Goal: Task Accomplishment & Management: Complete application form

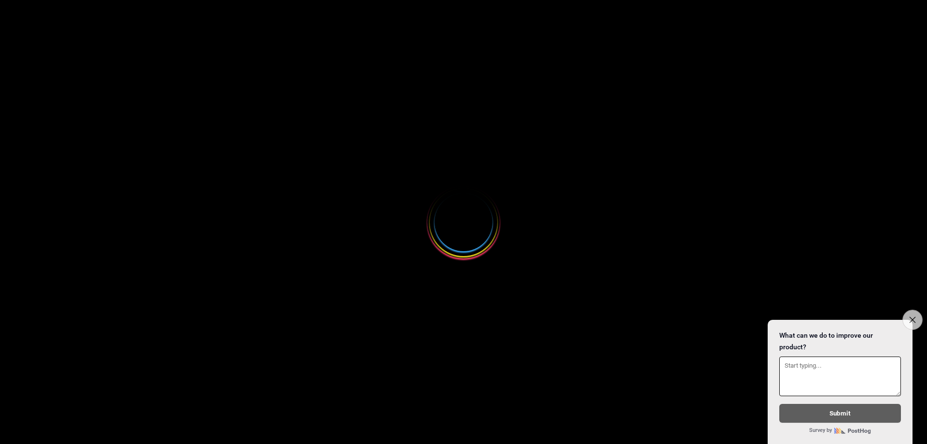
click at [911, 318] on icon "Close survey" at bounding box center [912, 319] width 6 height 6
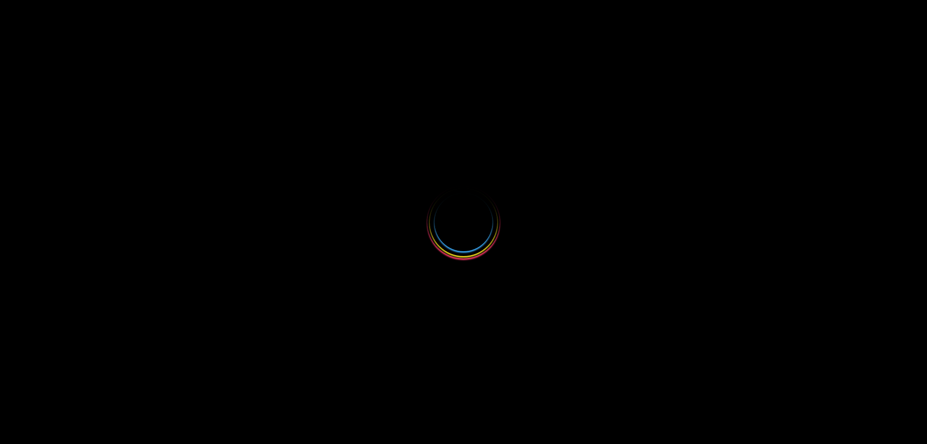
select select
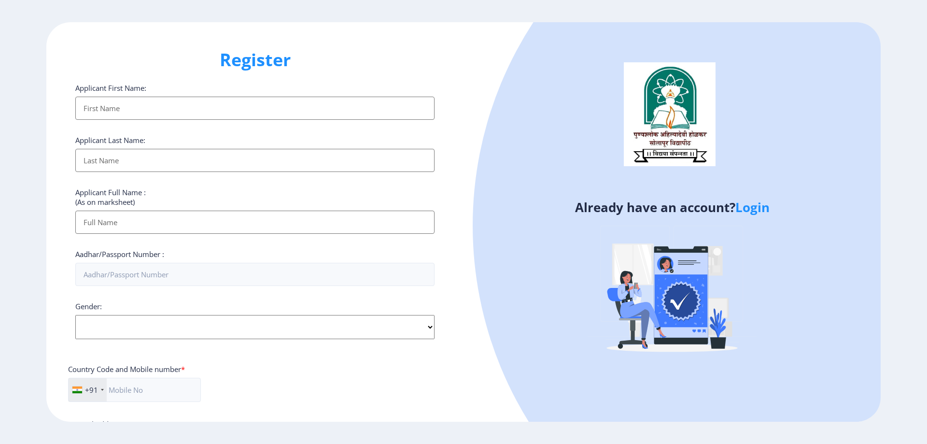
click at [169, 104] on input "Applicant First Name:" at bounding box center [254, 108] width 359 height 23
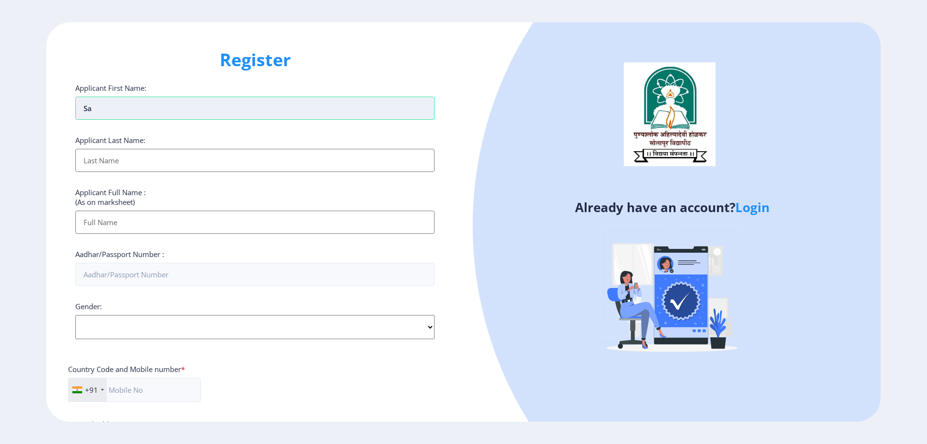
type input "s"
type input "S"
type input "[PERSON_NAME]"
type input "MULANI"
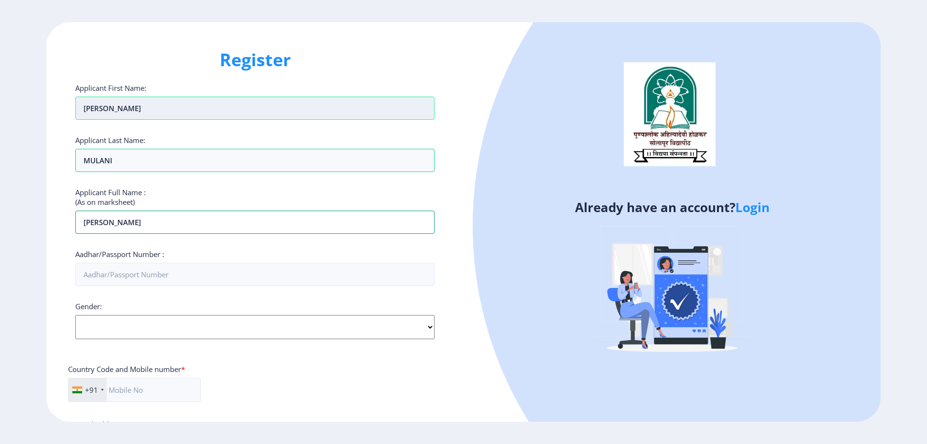
type input "[PERSON_NAME]"
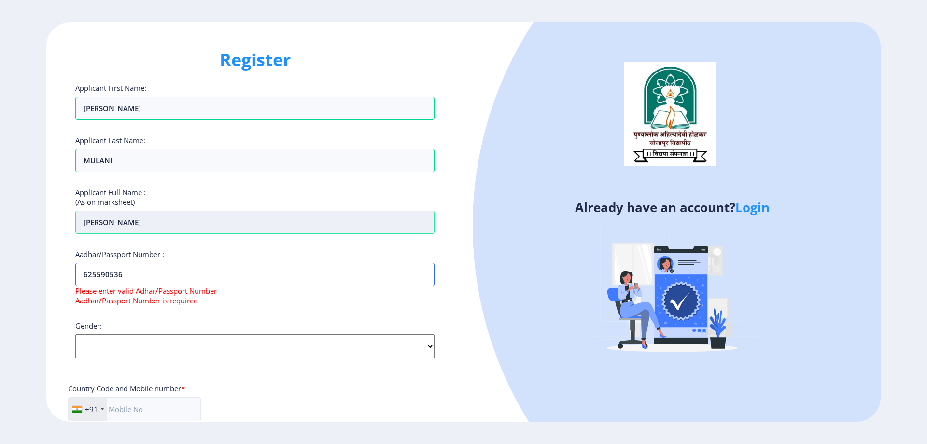
type input "6255905362"
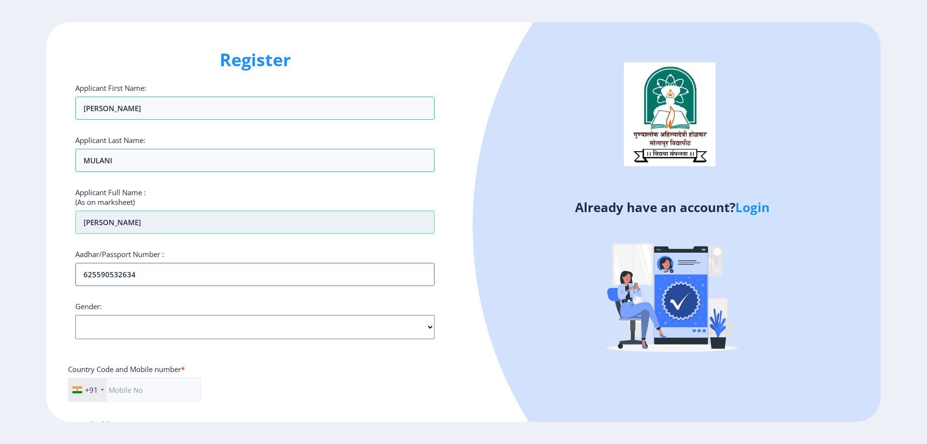
type input "625590532634"
click at [187, 327] on select "Select Gender [DEMOGRAPHIC_DATA] [DEMOGRAPHIC_DATA] Other" at bounding box center [254, 327] width 359 height 24
select select "[DEMOGRAPHIC_DATA]"
click at [75, 315] on select "Select Gender Male Female Other" at bounding box center [254, 327] width 359 height 24
drag, startPoint x: 143, startPoint y: 386, endPoint x: 162, endPoint y: 388, distance: 19.4
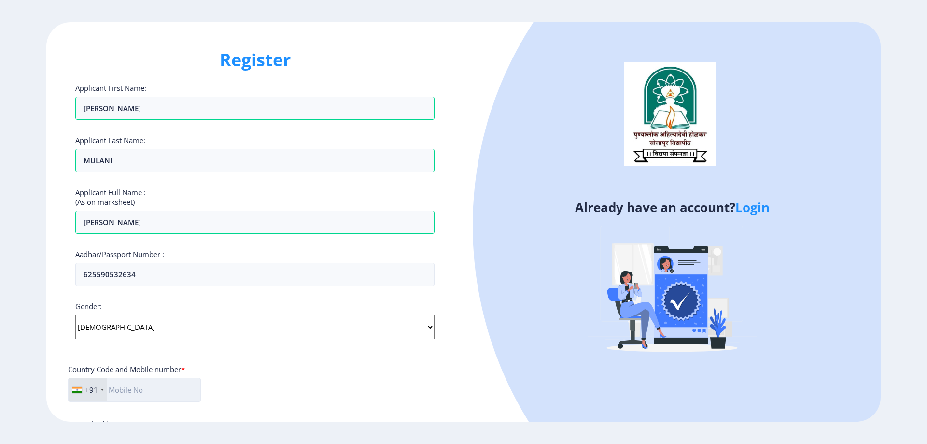
click at [144, 386] on input "text" at bounding box center [134, 389] width 133 height 24
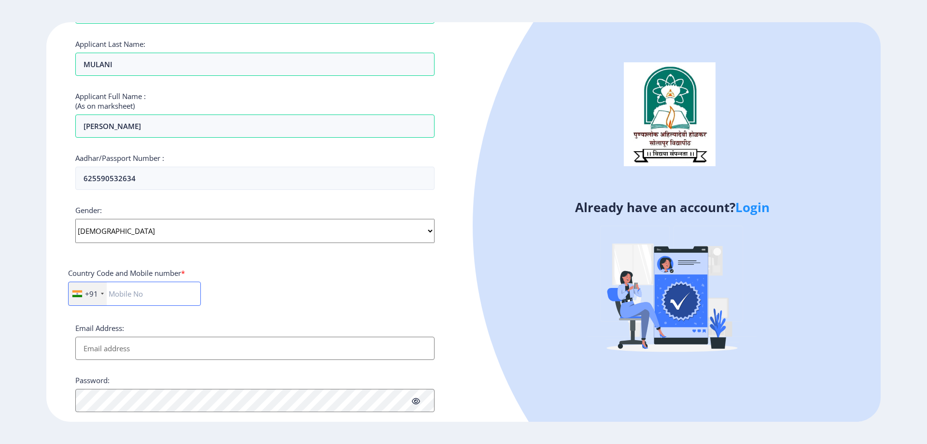
scroll to position [97, 0]
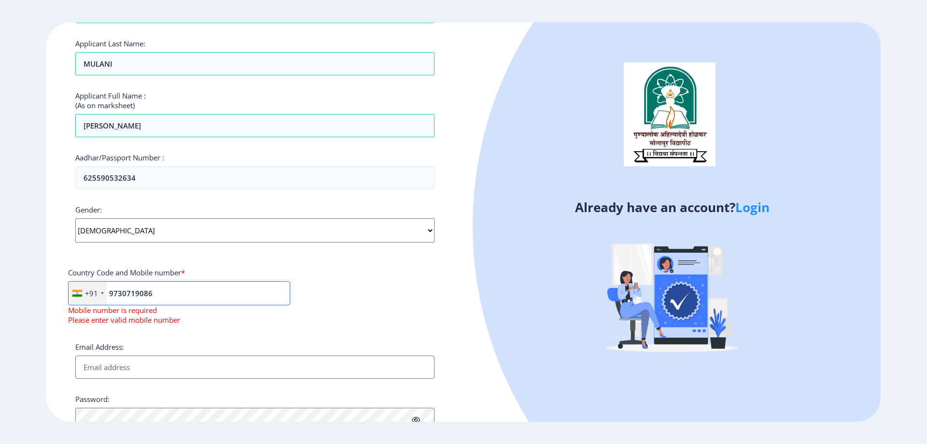
type input "9730719086"
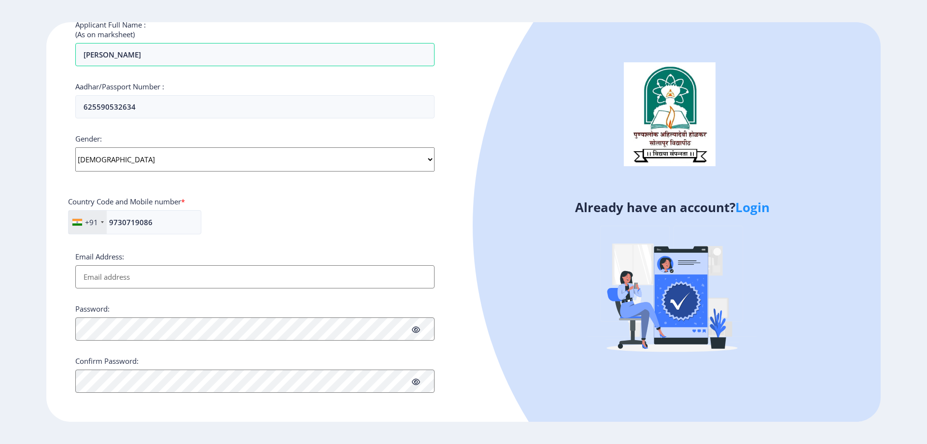
scroll to position [168, 0]
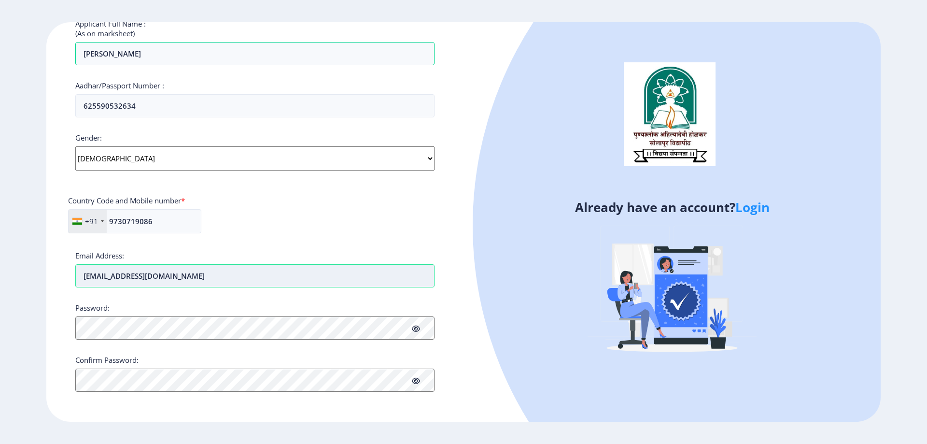
type input "[EMAIL_ADDRESS][DOMAIN_NAME]"
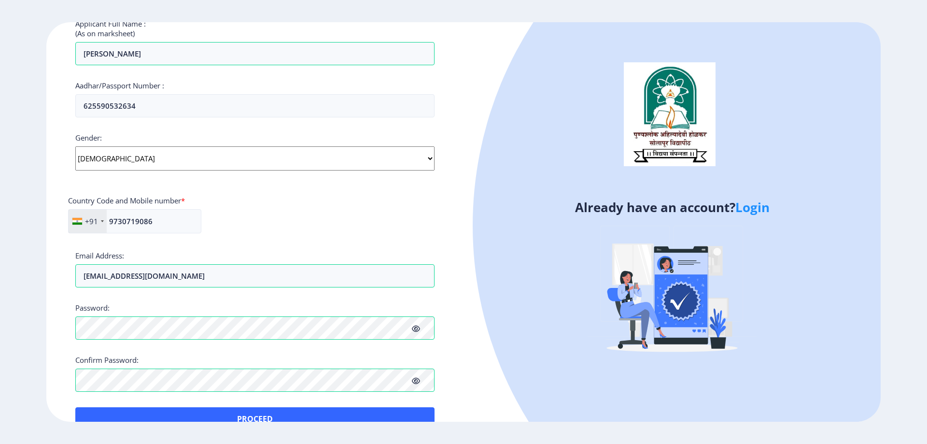
click at [165, 409] on div "Applicant First Name: FARIDA Applicant Last Name: MULANI Applicant Full Name : …" at bounding box center [254, 173] width 359 height 516
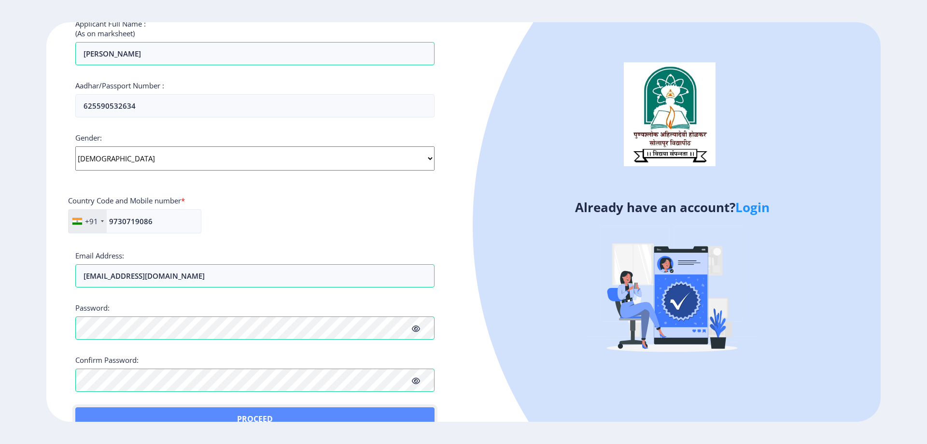
click at [278, 417] on button "Proceed" at bounding box center [254, 418] width 359 height 23
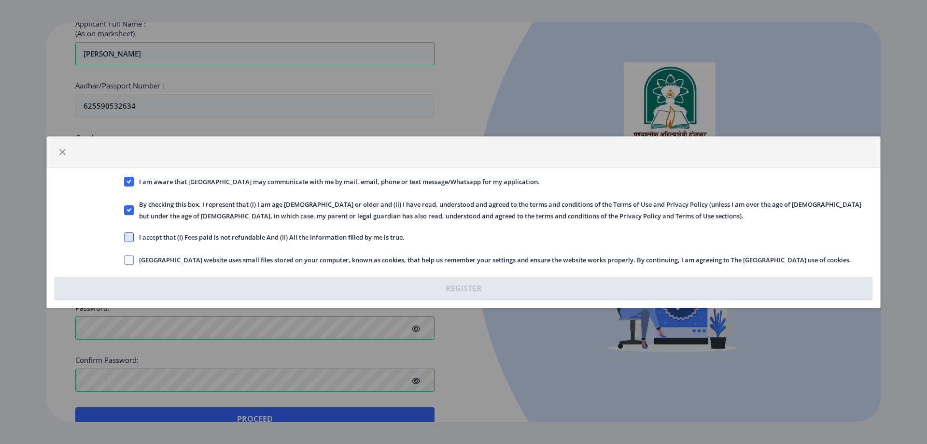
click at [133, 237] on span at bounding box center [129, 237] width 10 height 10
click at [125, 237] on input "I accept that (I) Fees paid is not refundable And (II) All the information fill…" at bounding box center [124, 237] width 0 height 0
checkbox input "true"
click at [130, 252] on div "I am aware that Solapur University may communicate with me by mail, email, phon…" at bounding box center [463, 237] width 833 height 139
click at [128, 256] on span at bounding box center [129, 260] width 10 height 10
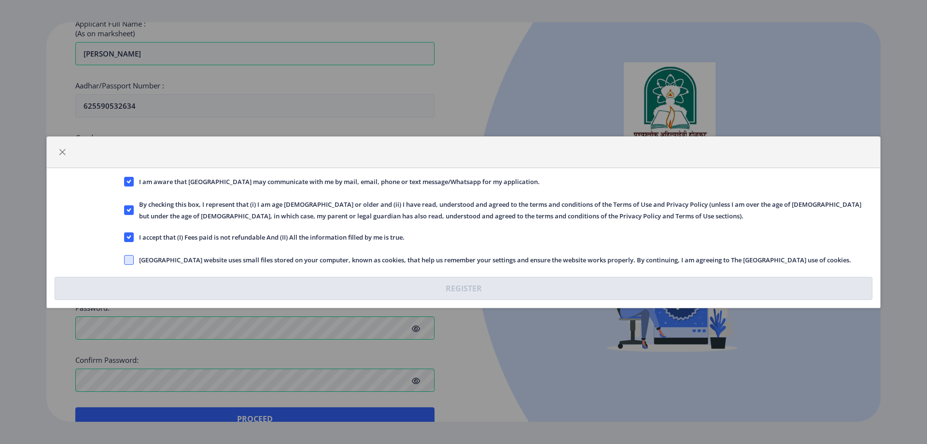
click at [125, 259] on input "Solapur University website uses small files stored on your computer, known as c…" at bounding box center [124, 259] width 0 height 0
checkbox input "true"
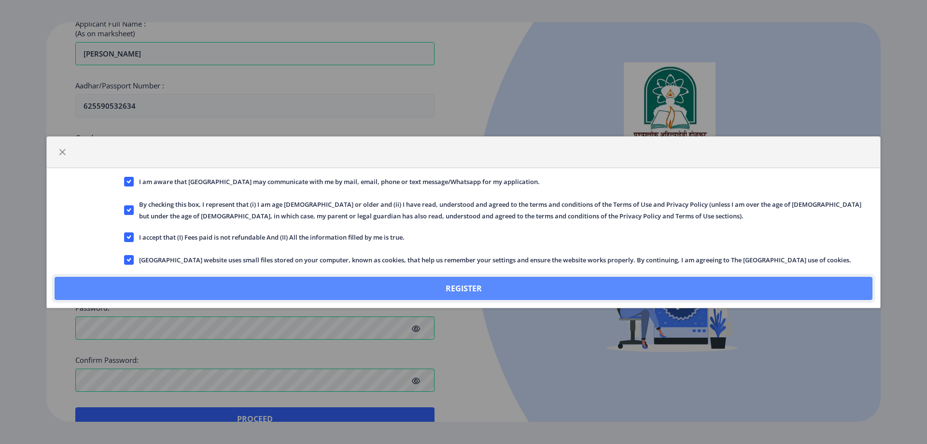
click at [475, 282] on button "Register" at bounding box center [464, 288] width 818 height 23
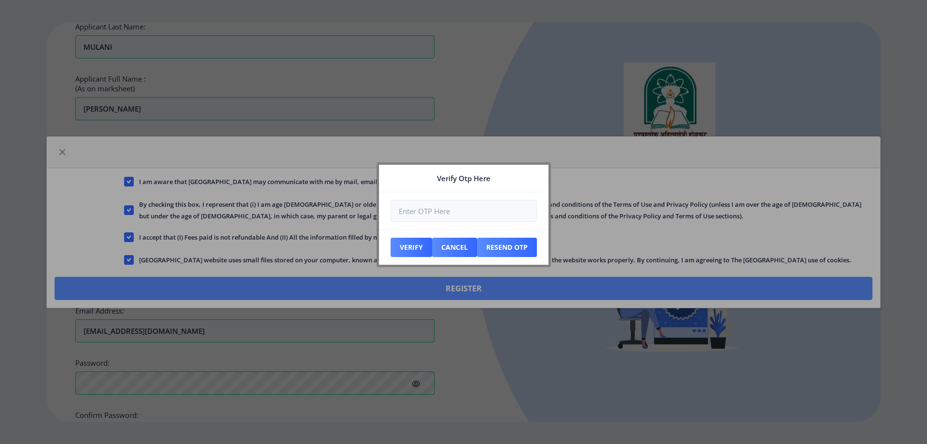
scroll to position [223, 0]
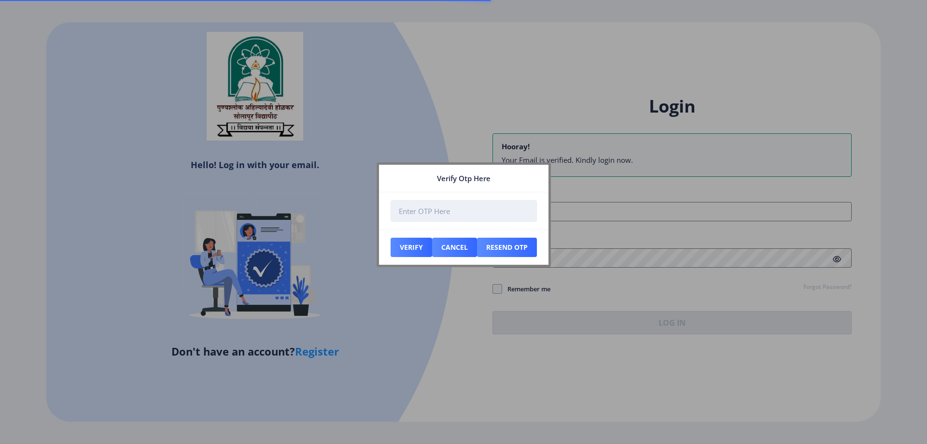
click at [430, 212] on input "number" at bounding box center [463, 211] width 146 height 22
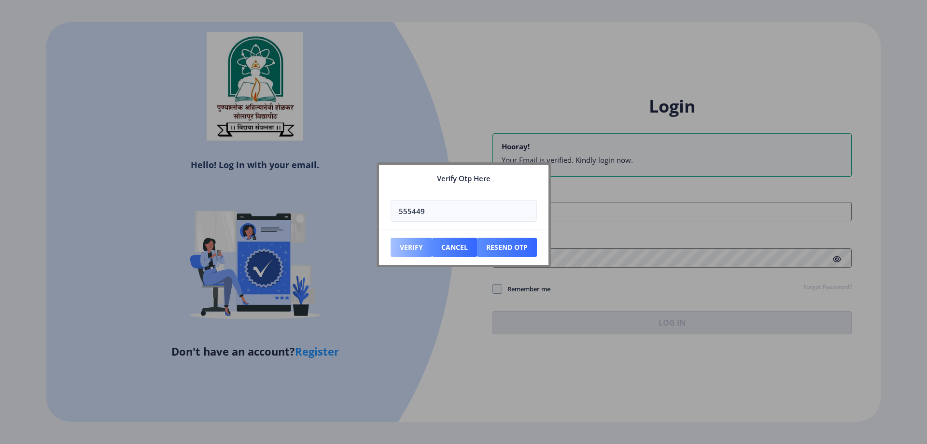
type input "555449"
click at [412, 246] on button "Verify" at bounding box center [411, 246] width 42 height 19
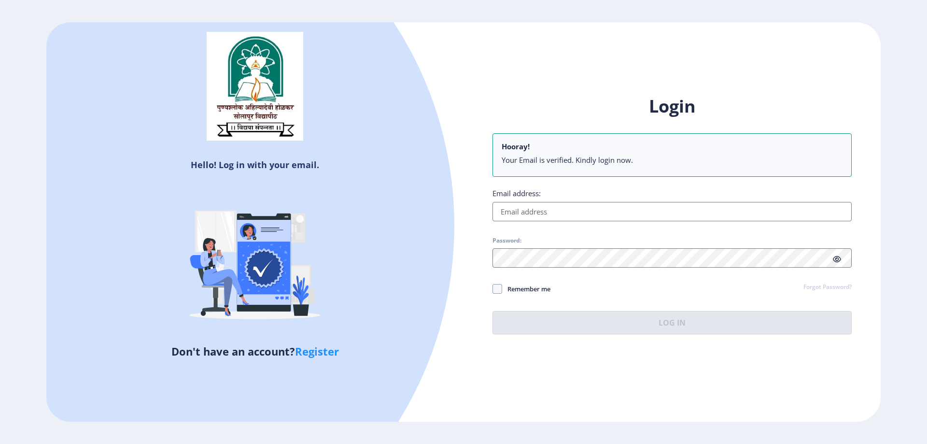
click at [534, 78] on div "Hello! Log in with your email. Don't have an account? Register Login Hooray! Yo…" at bounding box center [463, 221] width 834 height 399
click at [539, 214] on input "Email address:" at bounding box center [671, 211] width 359 height 19
click at [501, 87] on div "Login Hooray! Your Email is verified. Kindly login now. Email address: Password…" at bounding box center [671, 222] width 417 height 284
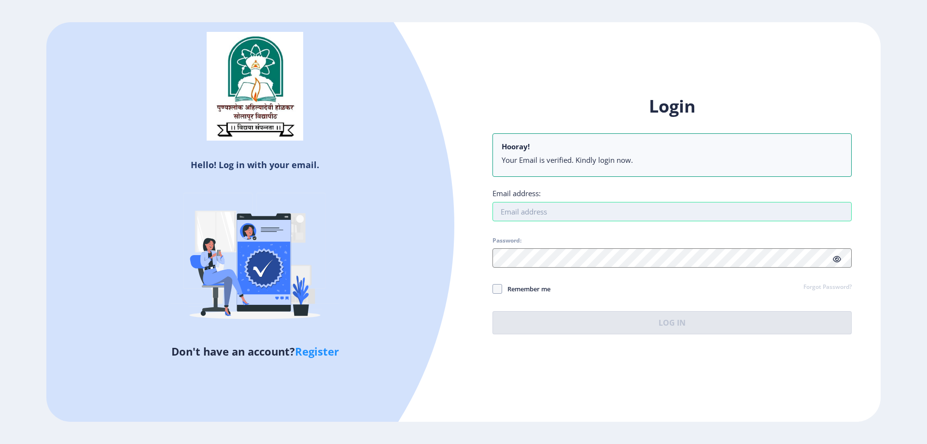
click at [525, 219] on input "Email address:" at bounding box center [671, 211] width 359 height 19
click at [529, 214] on input "Email address:" at bounding box center [671, 211] width 359 height 19
click at [552, 212] on input "Email address:" at bounding box center [671, 211] width 359 height 19
type input "[EMAIL_ADDRESS][DOMAIN_NAME]"
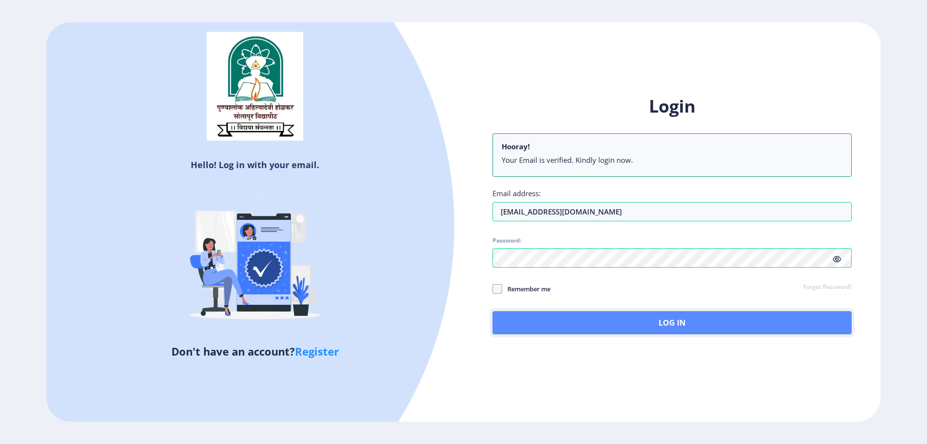
click at [675, 313] on button "Log In" at bounding box center [671, 322] width 359 height 23
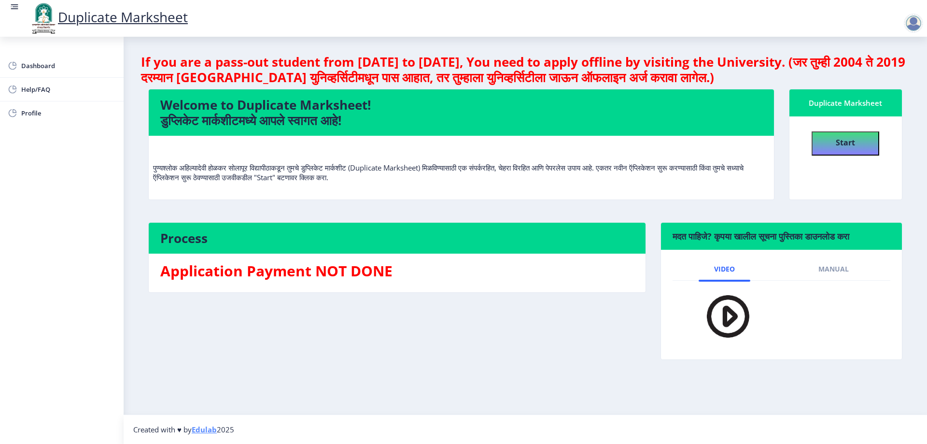
click at [440, 349] on div "Process Application Payment NOT DONE" at bounding box center [397, 298] width 512 height 152
click at [833, 141] on button "Start" at bounding box center [845, 143] width 68 height 24
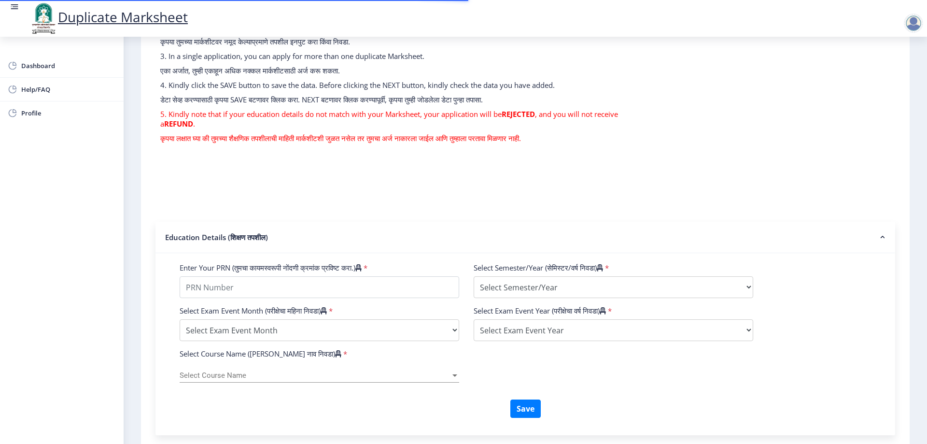
scroll to position [145, 0]
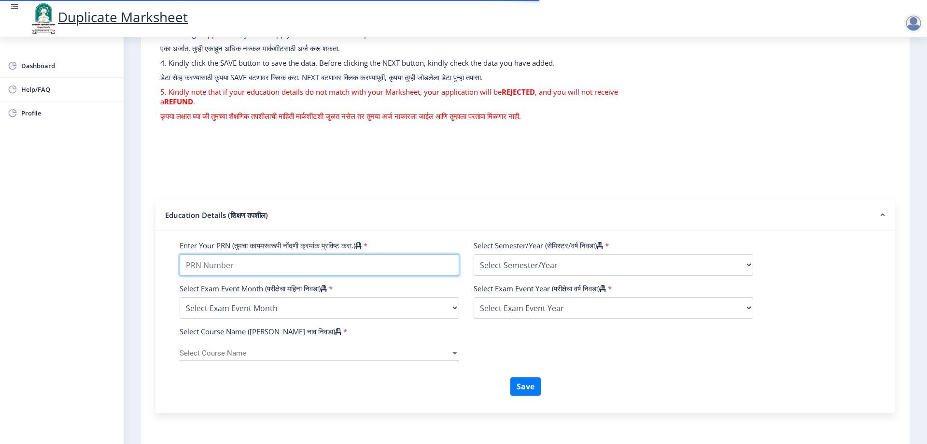
click at [207, 265] on input "Enter Your PRN (तुमचा कायमस्वरूपी नोंदणी क्रमांक प्रविष्ट करा.)" at bounding box center [319, 265] width 279 height 22
type input "2017032500285457"
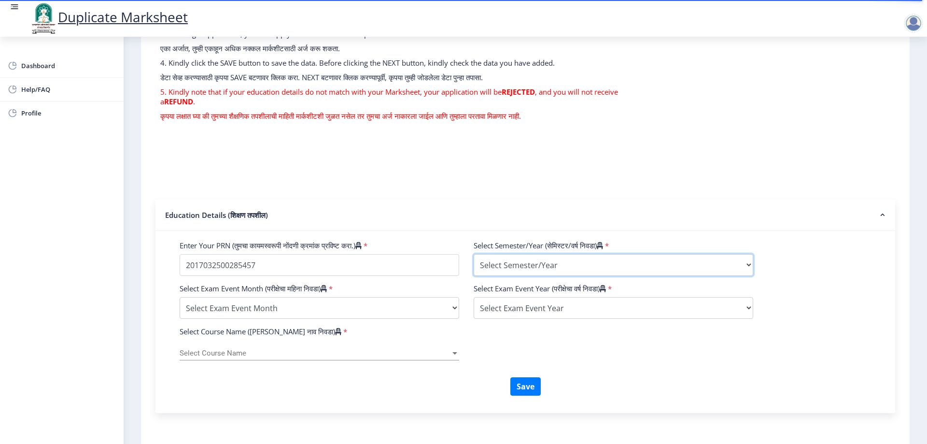
click at [537, 260] on select "Select Semester/Year Semester I Semester II Semester III Semester IV Semester V…" at bounding box center [613, 265] width 279 height 22
select select "Semester III"
click at [474, 254] on select "Select Semester/Year Semester I Semester II Semester III Semester IV Semester V…" at bounding box center [613, 265] width 279 height 22
click at [251, 307] on select "Select Exam Event Month October March" at bounding box center [319, 308] width 279 height 22
select select "March"
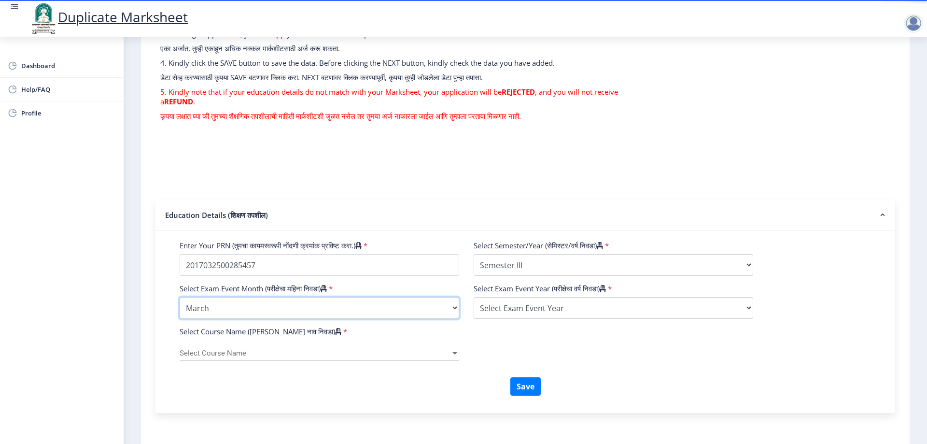
click at [180, 297] on select "Select Exam Event Month October March" at bounding box center [319, 308] width 279 height 22
click at [537, 307] on select "Select Exam Event Year 2025 2024 2023 2022 2021 2020 2019 2018 2017 2016 2015 2…" at bounding box center [613, 308] width 279 height 22
select select "2019"
click at [474, 297] on select "Select Exam Event Year 2025 2024 2023 2022 2021 2020 2019 2018 2017 2016 2015 2…" at bounding box center [613, 308] width 279 height 22
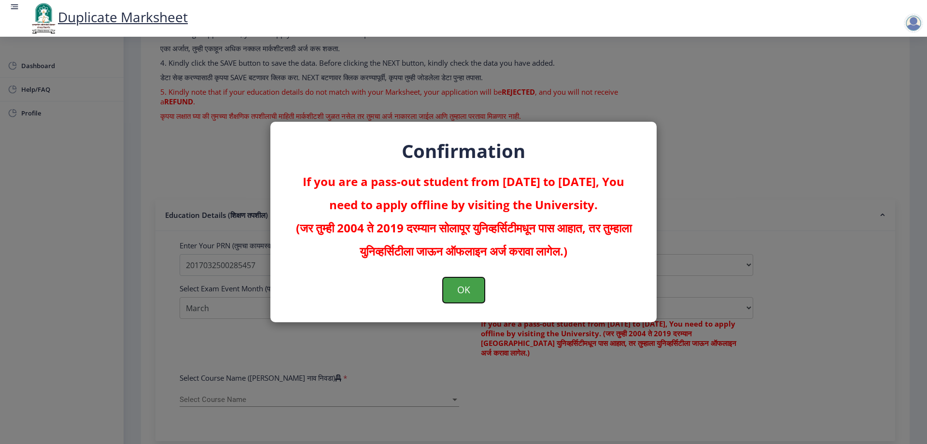
click at [470, 289] on button "OK" at bounding box center [464, 289] width 42 height 25
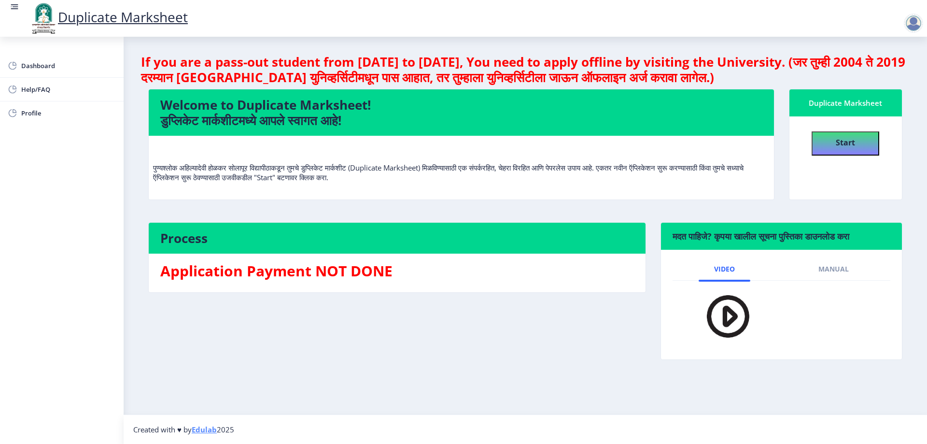
click at [910, 28] on div at bounding box center [913, 23] width 19 height 19
click at [887, 76] on span "Log out" at bounding box center [888, 76] width 62 height 12
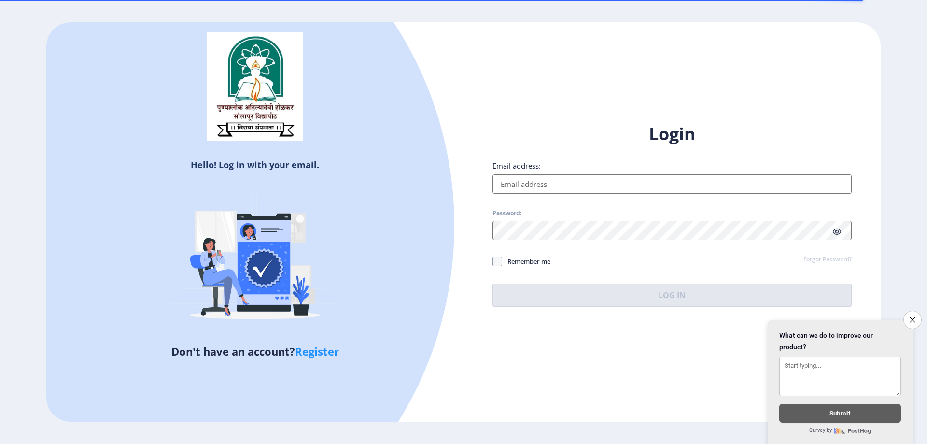
click at [542, 187] on input "Email address:" at bounding box center [671, 183] width 359 height 19
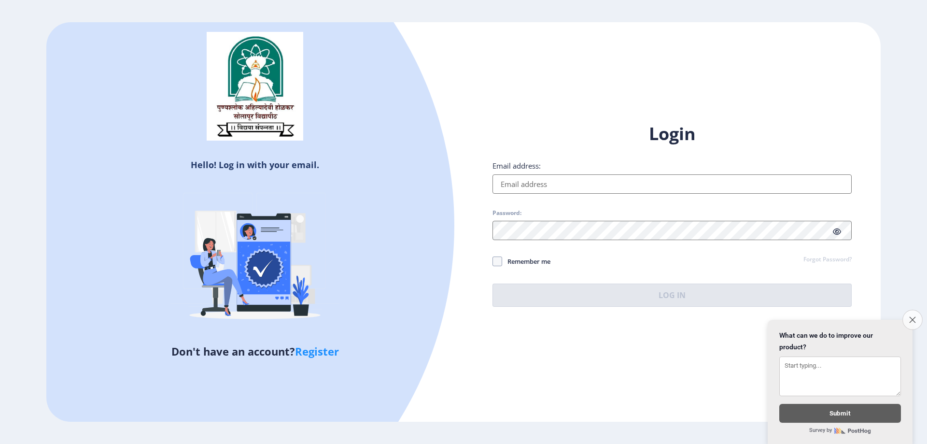
click at [914, 316] on icon "Close survey" at bounding box center [912, 319] width 6 height 6
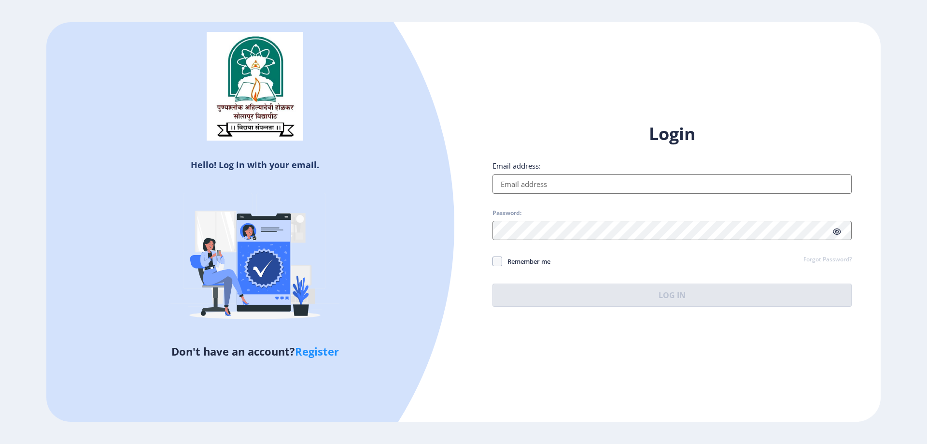
click at [509, 178] on input "Email address:" at bounding box center [671, 183] width 359 height 19
click at [534, 186] on input "Email address:" at bounding box center [671, 183] width 359 height 19
paste input "[EMAIL_ADDRESS][DOMAIN_NAME]"
type input "[EMAIL_ADDRESS][DOMAIN_NAME]"
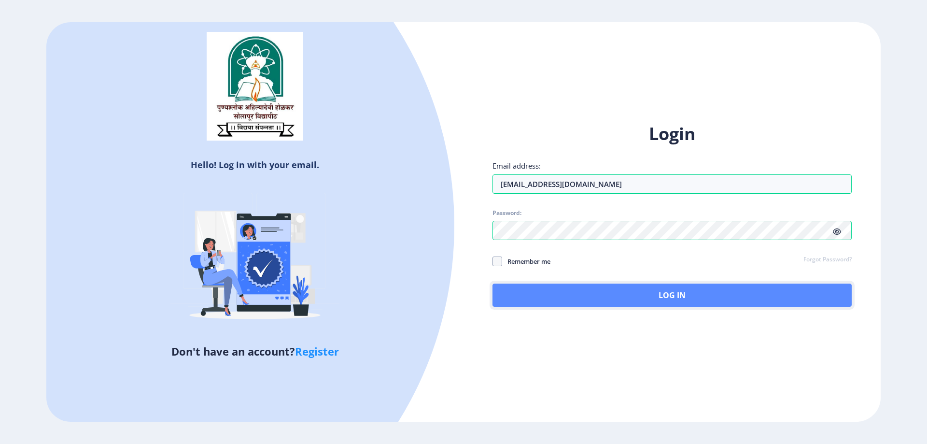
click at [684, 296] on button "Log In" at bounding box center [671, 294] width 359 height 23
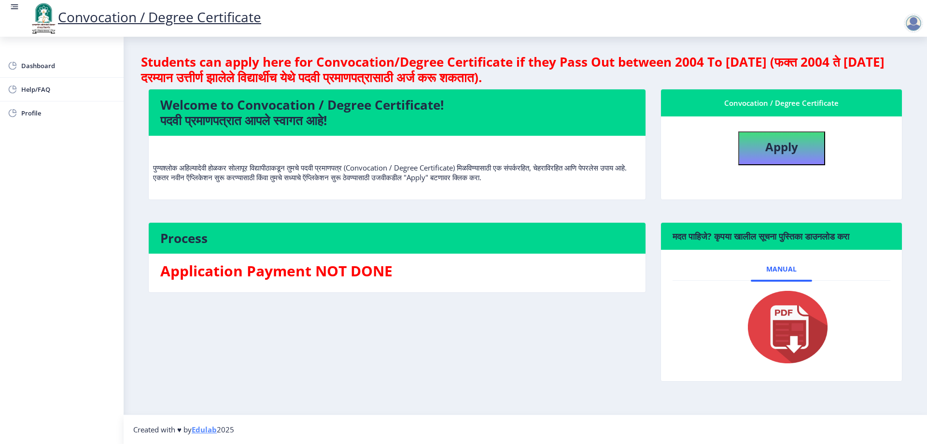
click at [537, 362] on div "Process Application Payment NOT DONE" at bounding box center [397, 309] width 512 height 174
click at [777, 144] on b "Apply" at bounding box center [781, 147] width 33 height 16
select select
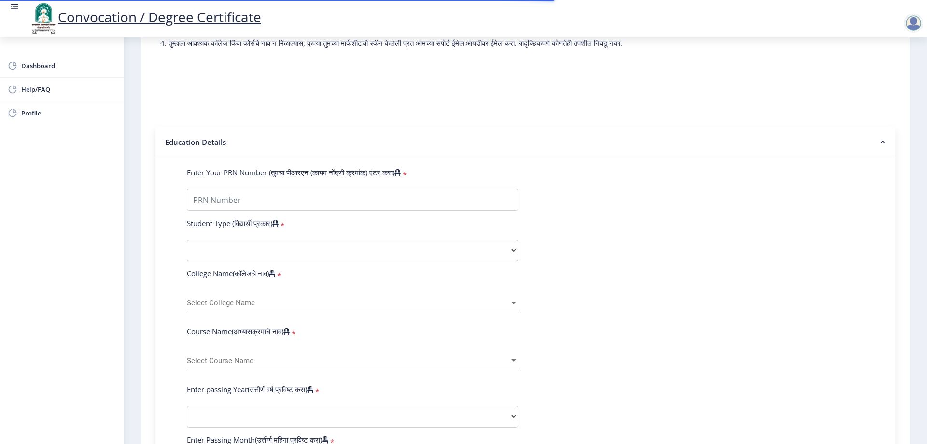
scroll to position [145, 0]
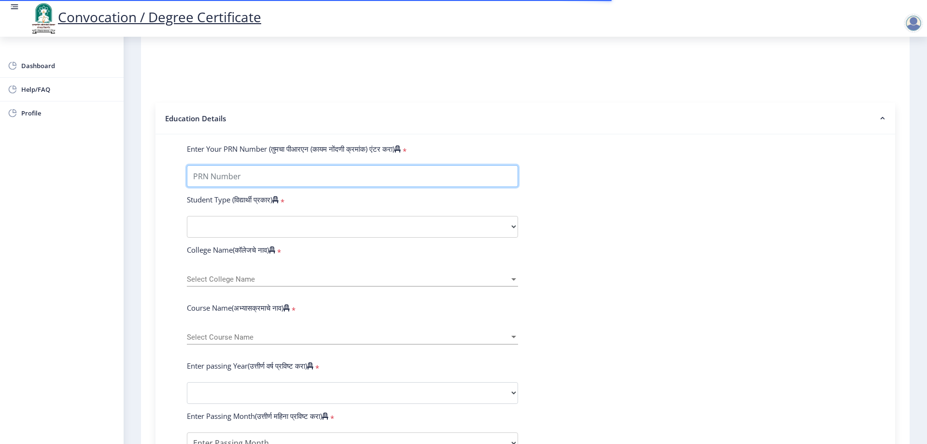
click at [227, 187] on input "Enter Your PRN Number (तुमचा पीआरएन (कायम नोंदणी क्रमांक) एंटर करा)" at bounding box center [352, 176] width 331 height 22
type input "2017032500285457"
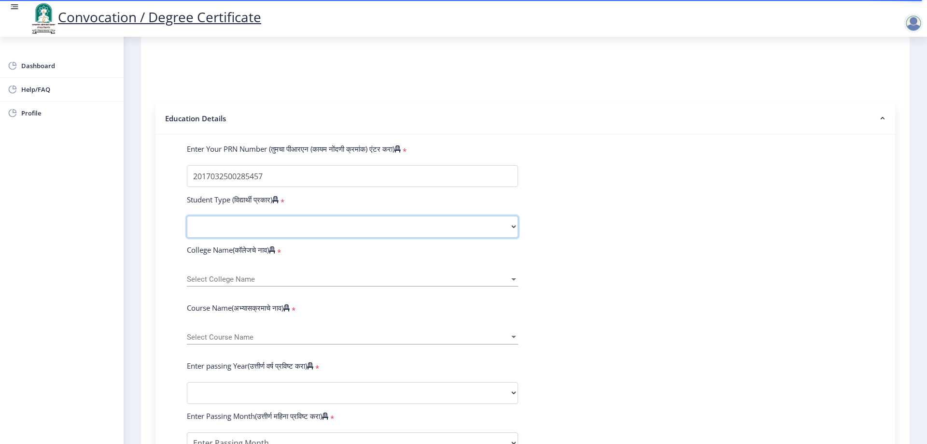
click at [242, 234] on select "Select Student Type Regular External" at bounding box center [352, 227] width 331 height 22
click at [187, 225] on select "Select Student Type Regular External" at bounding box center [352, 227] width 331 height 22
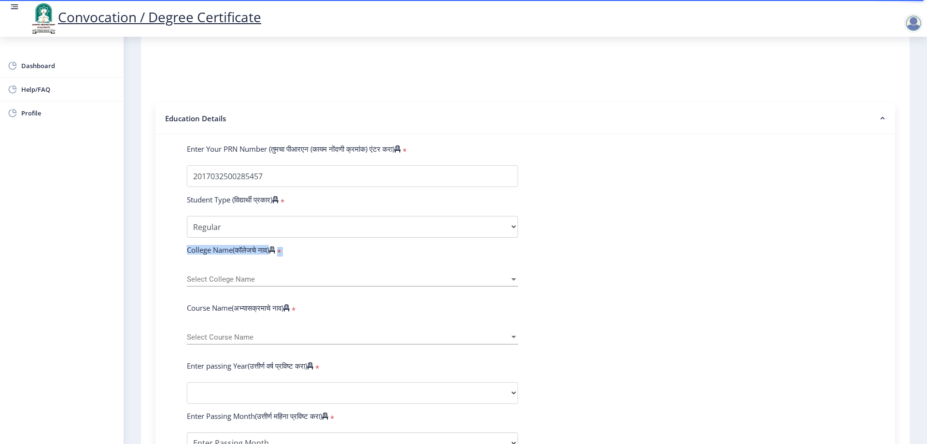
click at [141, 267] on div "1 First step 2 Second step 3 Third step Instructions (सूचना) 1. पदवी प्रमाणपत्र…" at bounding box center [525, 326] width 768 height 835
click at [214, 283] on span "Select College Name" at bounding box center [348, 279] width 322 height 8
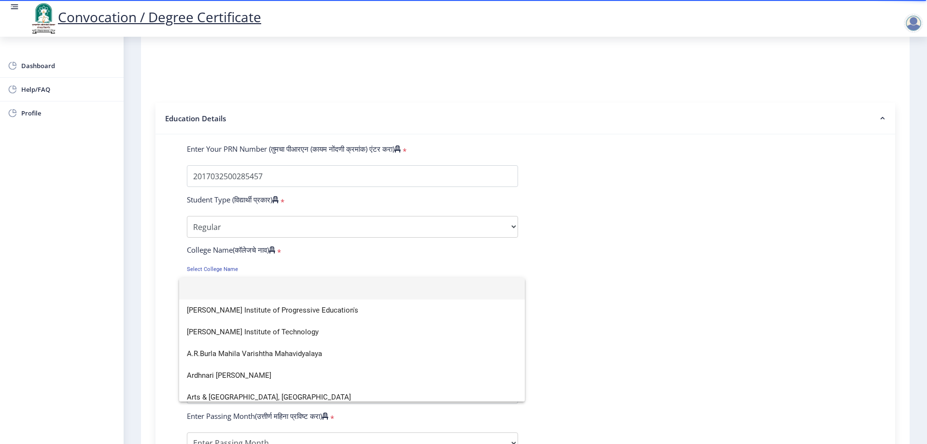
click at [109, 260] on div at bounding box center [463, 222] width 927 height 444
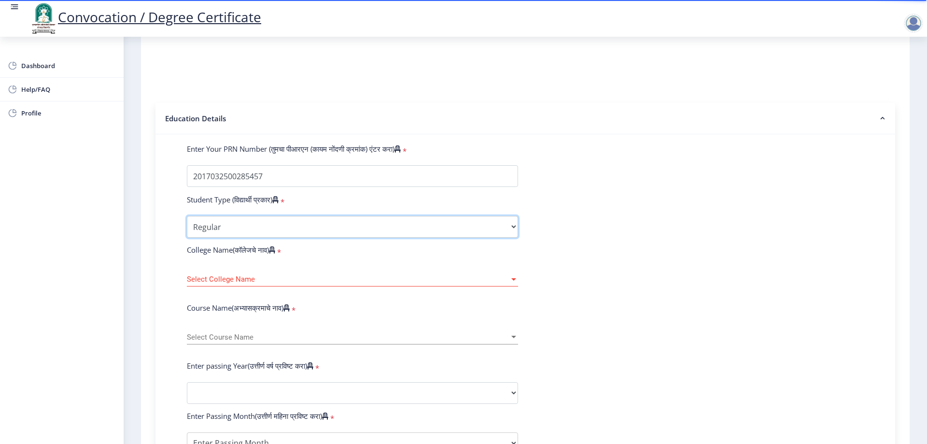
click at [234, 232] on select "Select Student Type Regular External" at bounding box center [352, 227] width 331 height 22
select select "External"
click at [187, 225] on select "Select Student Type Regular External" at bounding box center [352, 227] width 331 height 22
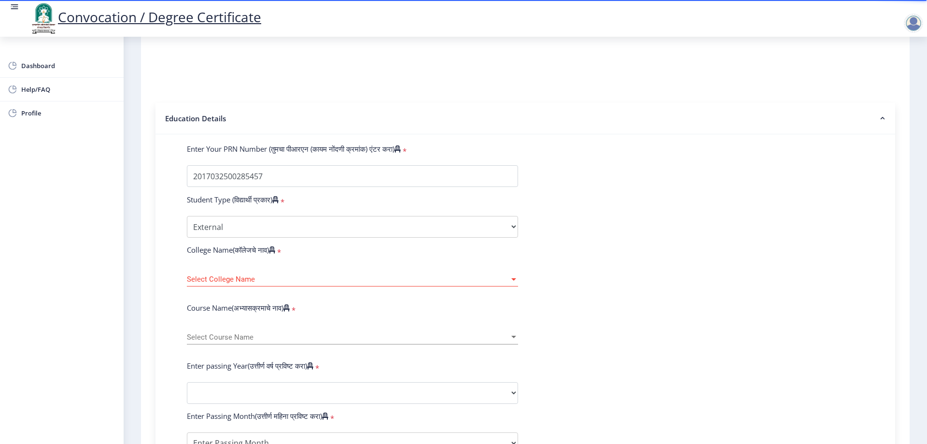
click at [172, 263] on div "Enter Your PRN Number (तुमचा पीआरएन (कायम नोंदणी क्रमांक) एंटर करा) * Student T…" at bounding box center [525, 400] width 706 height 512
click at [235, 283] on div "Select College Name Select College Name" at bounding box center [352, 276] width 331 height 20
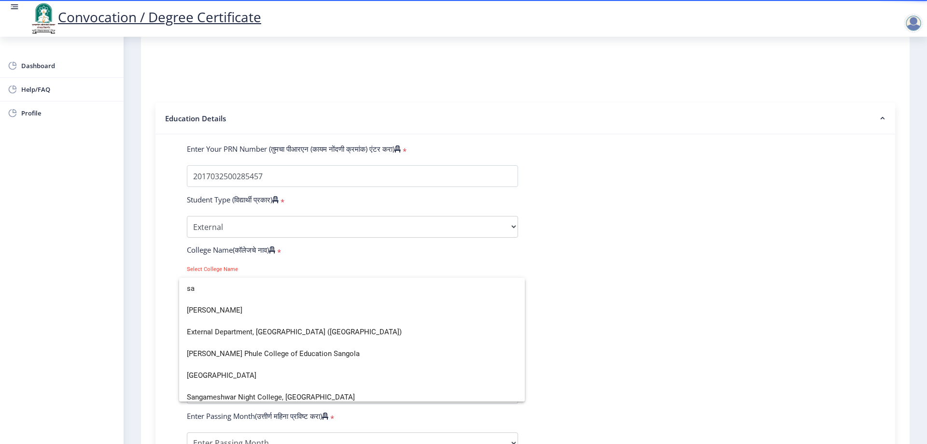
type input "s"
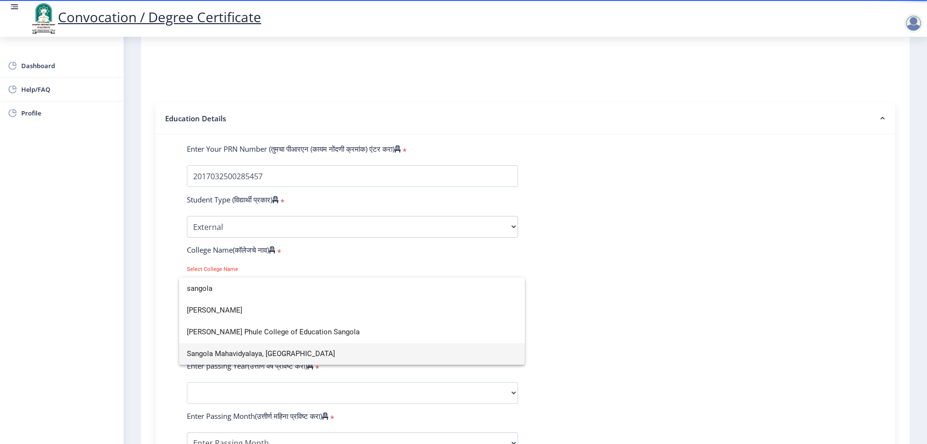
type input "sangola"
click at [307, 358] on span "Sangola Mahavidyalaya, [GEOGRAPHIC_DATA]" at bounding box center [352, 354] width 330 height 22
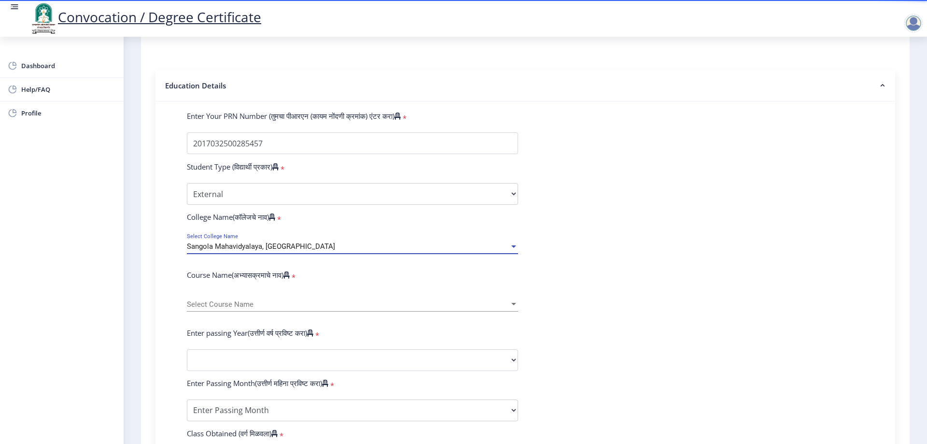
scroll to position [193, 0]
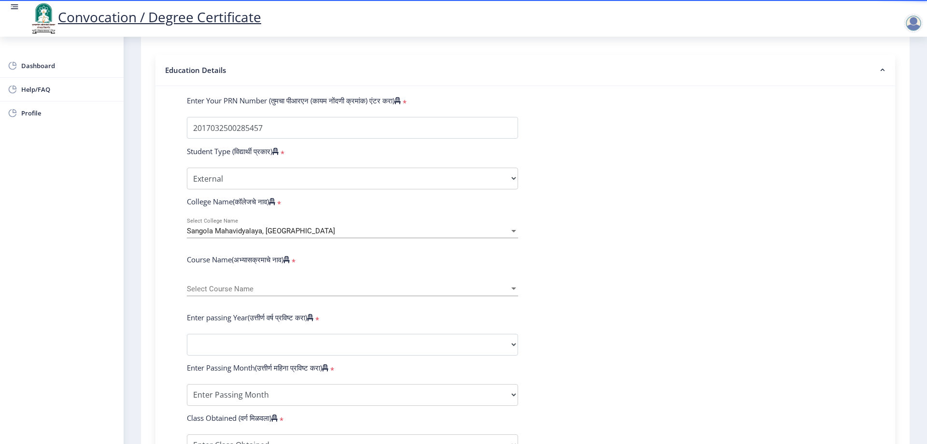
click at [262, 264] on label "Course Name(अभ्यासक्रमाचे नाव)" at bounding box center [238, 259] width 103 height 10
click at [238, 293] on span "Select Course Name" at bounding box center [348, 289] width 322 height 8
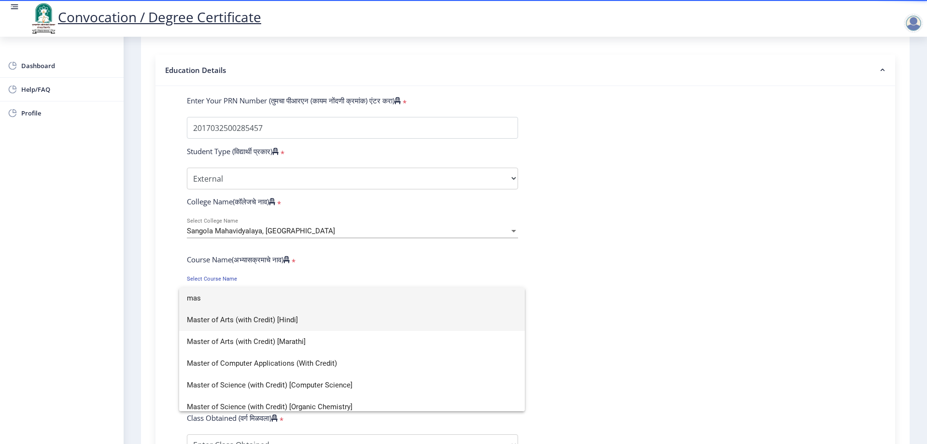
type input "mas"
click at [274, 318] on span "Master of Arts (with Credit) [Hindi]" at bounding box center [352, 320] width 330 height 22
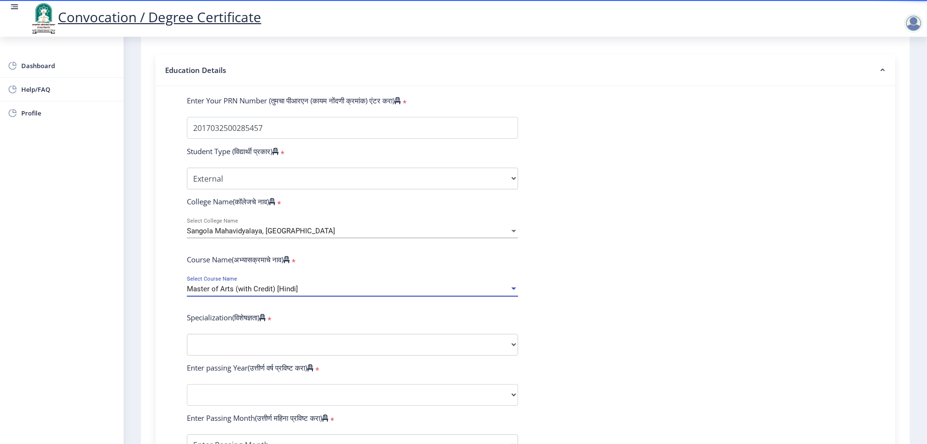
click at [738, 291] on form "Enter Your PRN Number (तुमचा पीआरएन (कायम नोंदणी क्रमांक) एंटर करा) * Student T…" at bounding box center [525, 377] width 691 height 562
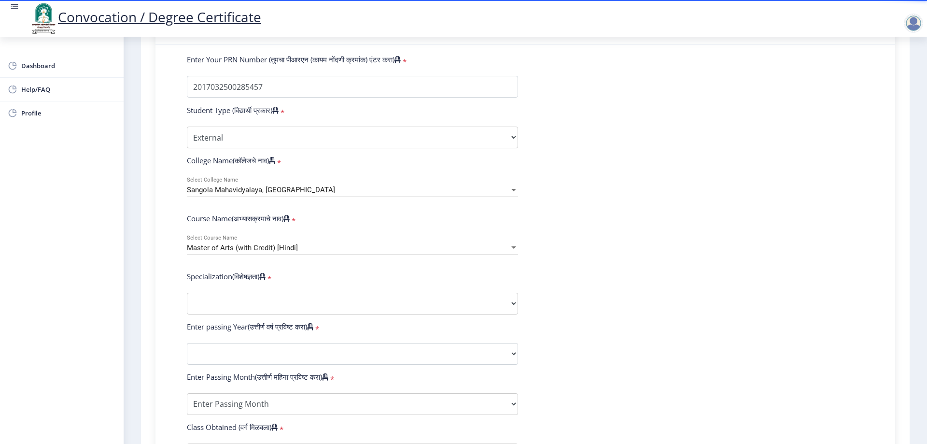
scroll to position [290, 0]
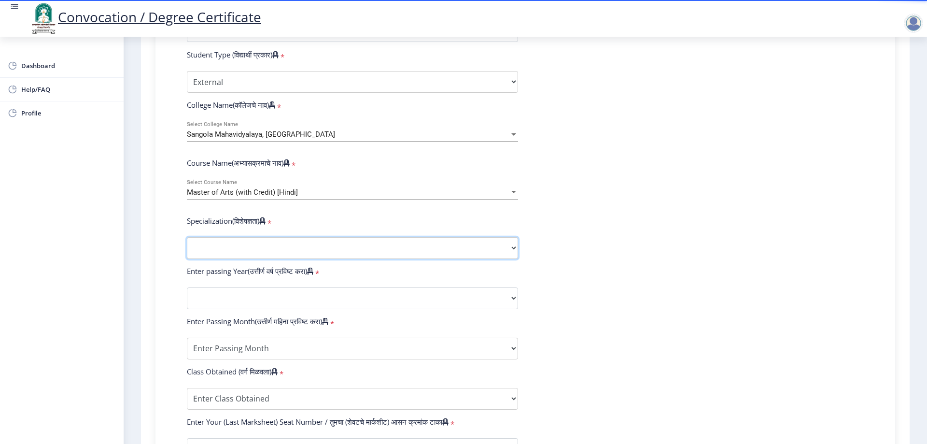
click at [265, 249] on select "Specialization English Hindi Marathi Urdu Ancient Indian History Culture & Arch…" at bounding box center [352, 248] width 331 height 22
select select "Hindi"
click at [187, 246] on select "Specialization English Hindi Marathi Urdu Ancient Indian History Culture & Arch…" at bounding box center [352, 248] width 331 height 22
click at [257, 294] on form "Enter Your PRN Number (तुमचा पीआरएन (कायम नोंदणी क्रमांक) एंटर करा) * Student T…" at bounding box center [525, 280] width 691 height 562
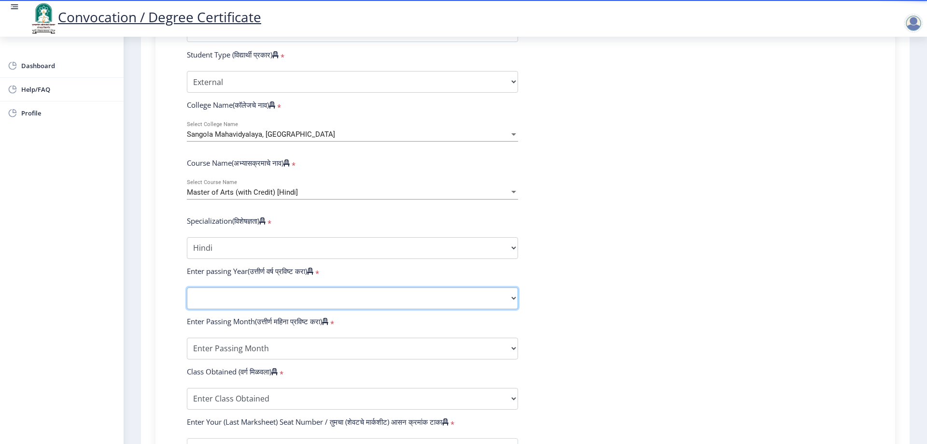
click at [280, 300] on select "2025 2024 2023 2022 2021 2020 2019 2018 2017 2016 2015 2014 2013 2012 2011 2010…" at bounding box center [352, 298] width 331 height 22
select select "2019"
click at [187, 296] on select "2025 2024 2023 2022 2021 2020 2019 2018 2017 2016 2015 2014 2013 2012 2011 2010…" at bounding box center [352, 298] width 331 height 22
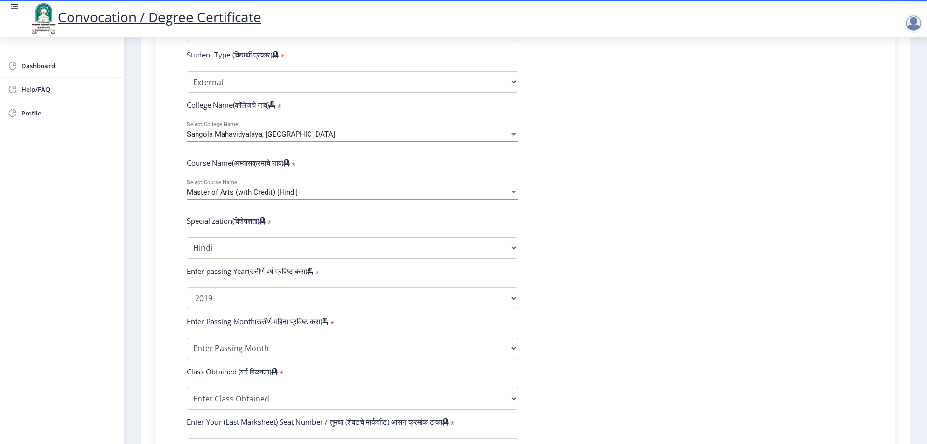
click at [710, 313] on form "Enter Your PRN Number (तुमचा पीआरएन (कायम नोंदणी क्रमांक) एंटर करा) * Student T…" at bounding box center [525, 280] width 691 height 562
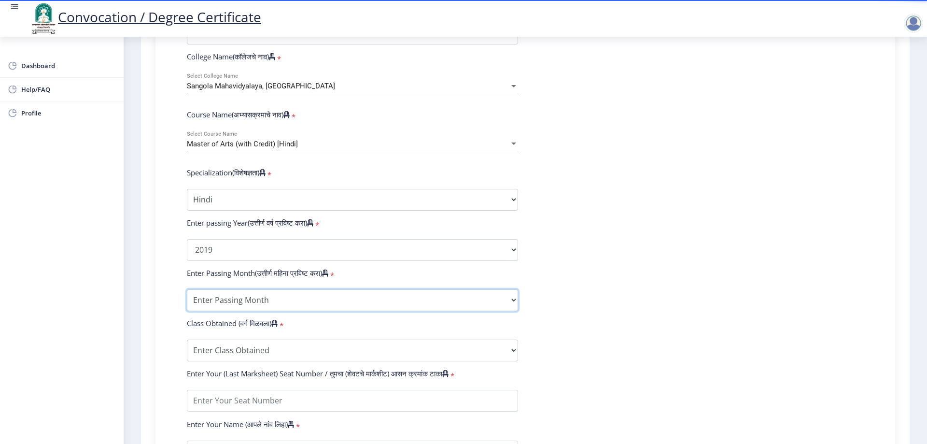
click at [267, 304] on select "Enter Passing Month March April May October November December" at bounding box center [352, 300] width 331 height 22
select select "March"
click at [187, 298] on select "Enter Passing Month March April May October November December" at bounding box center [352, 300] width 331 height 22
drag, startPoint x: 638, startPoint y: 286, endPoint x: 458, endPoint y: 239, distance: 186.2
click at [639, 285] on form "Enter Your PRN Number (तुमचा पीआरएन (कायम नोंदणी क्रमांक) एंटर करा) * Student T…" at bounding box center [525, 232] width 691 height 562
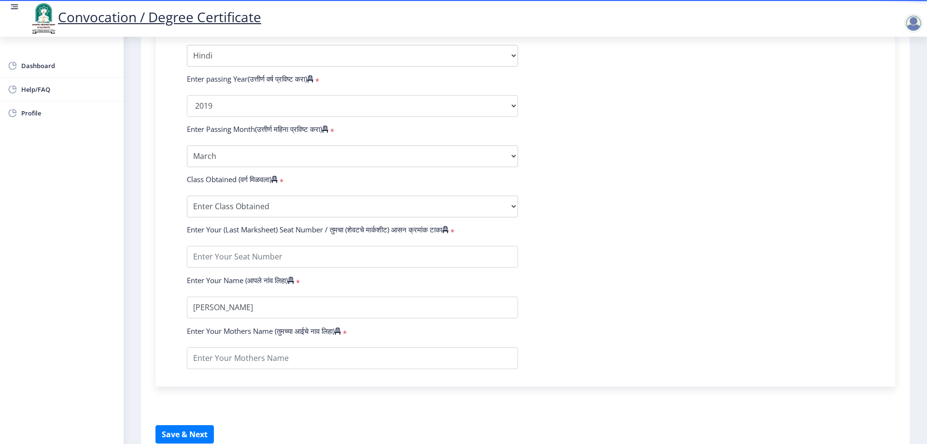
scroll to position [483, 0]
click at [248, 211] on select "Enter Class Obtained FIRST CLASS WITH DISTINCTION FIRST CLASS HIGHER SECOND CLA…" at bounding box center [352, 206] width 331 height 22
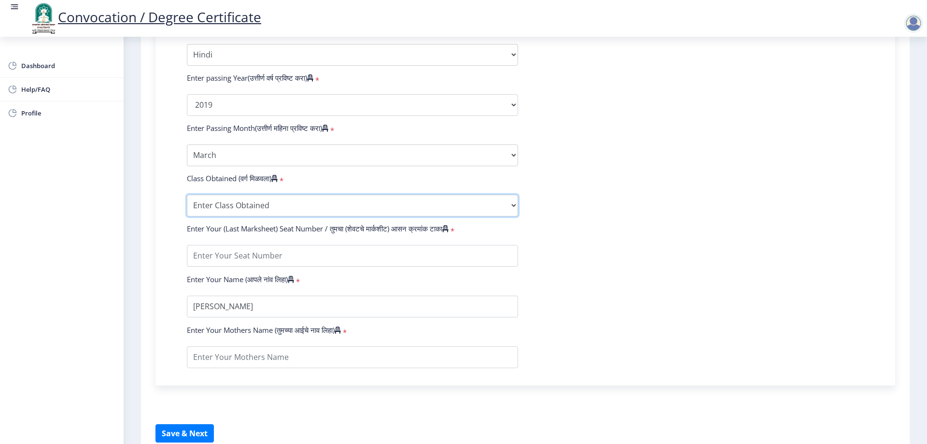
select select "Grade B+"
click at [187, 204] on select "Enter Class Obtained FIRST CLASS WITH DISTINCTION FIRST CLASS HIGHER SECOND CLA…" at bounding box center [352, 206] width 331 height 22
click at [594, 261] on form "Enter Your PRN Number (तुमचा पीआरएन (कायम नोंदणी क्रमांक) एंटर करा) * Student T…" at bounding box center [525, 87] width 691 height 562
click at [224, 252] on form "Enter Your PRN Number (तुमचा पीआरएन (कायम नोंदणी क्रमांक) एंटर करा) * Student T…" at bounding box center [525, 87] width 691 height 562
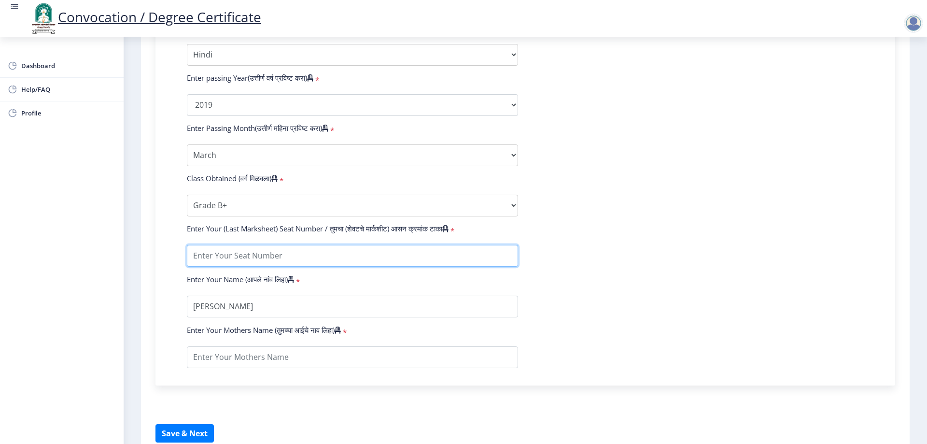
click at [249, 261] on input "textarea" at bounding box center [352, 256] width 331 height 22
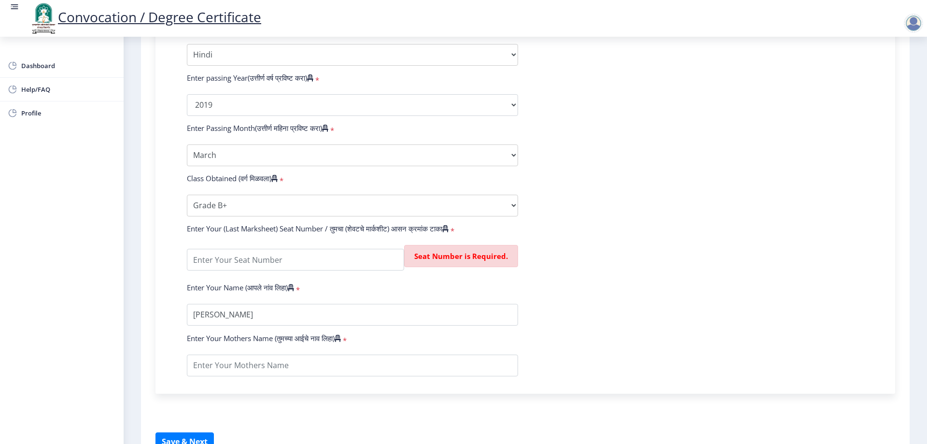
click at [642, 237] on div "Enter Your (Last Marksheet) Seat Number / तुमचा (शेवटचे मार्कशीट) आसन क्रमांक ट…" at bounding box center [525, 230] width 691 height 14
click at [274, 270] on input "textarea" at bounding box center [295, 260] width 217 height 22
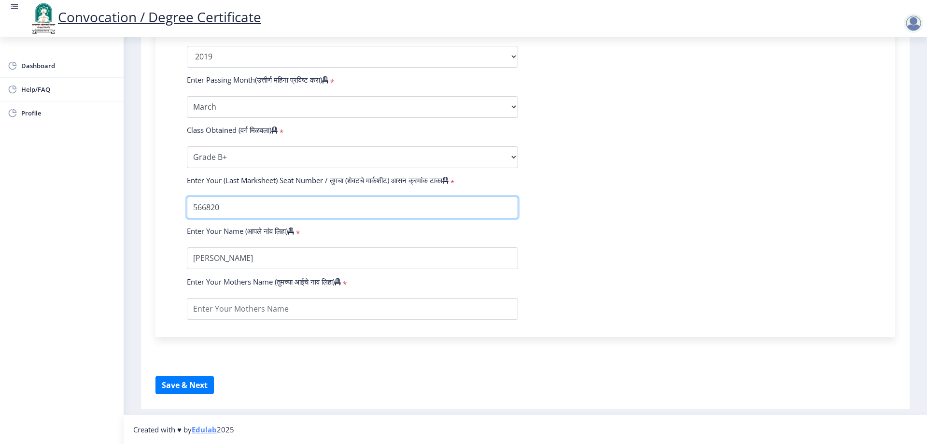
scroll to position [540, 0]
type input "566820"
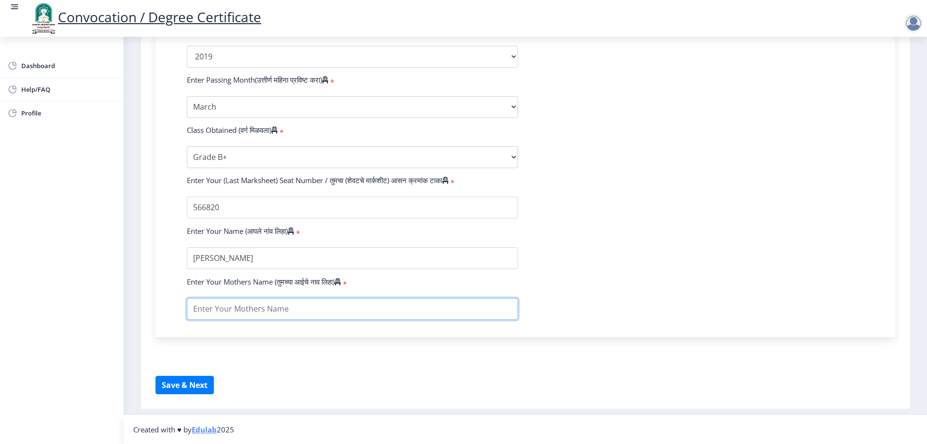
click at [246, 314] on input "textarea" at bounding box center [352, 309] width 331 height 22
click at [247, 313] on input "textarea" at bounding box center [352, 309] width 331 height 22
type input "n"
type input "NAJMUN"
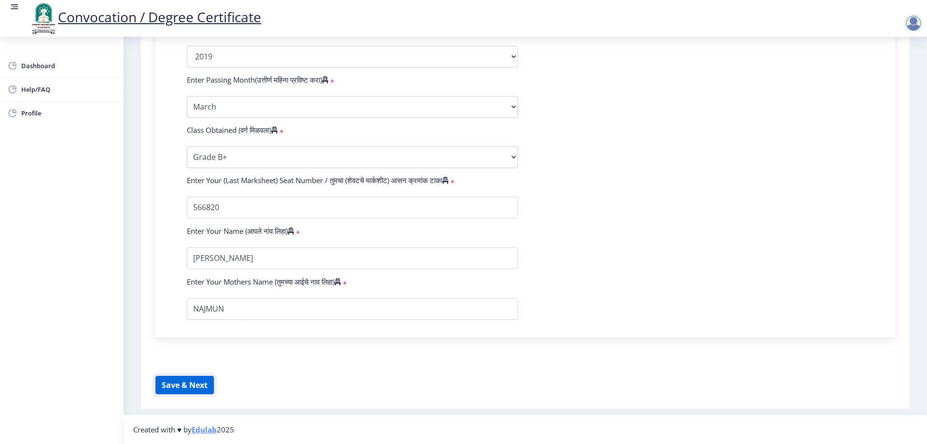
click at [192, 386] on button "Save & Next" at bounding box center [184, 385] width 58 height 18
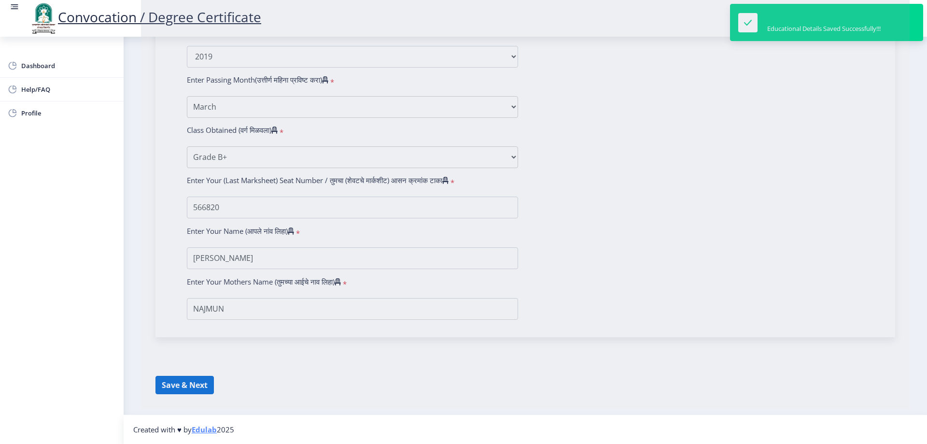
select select
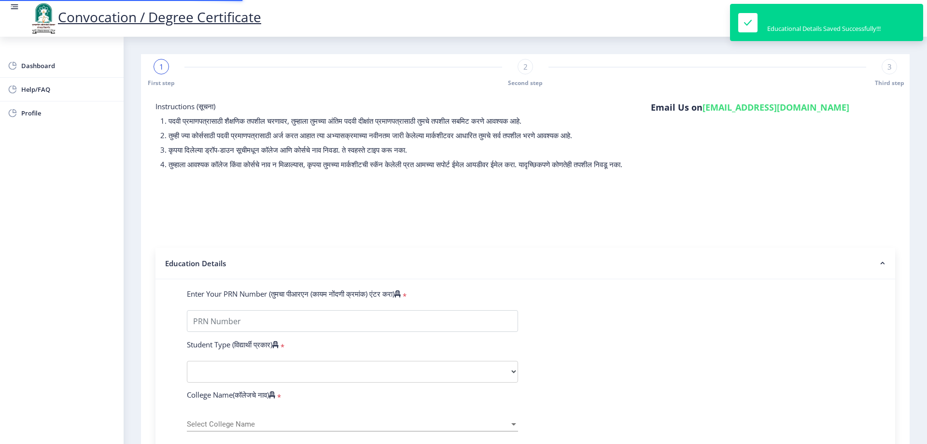
type input "2017032500285457"
select select "External"
select select "2019"
select select "March"
select select "Grade B+"
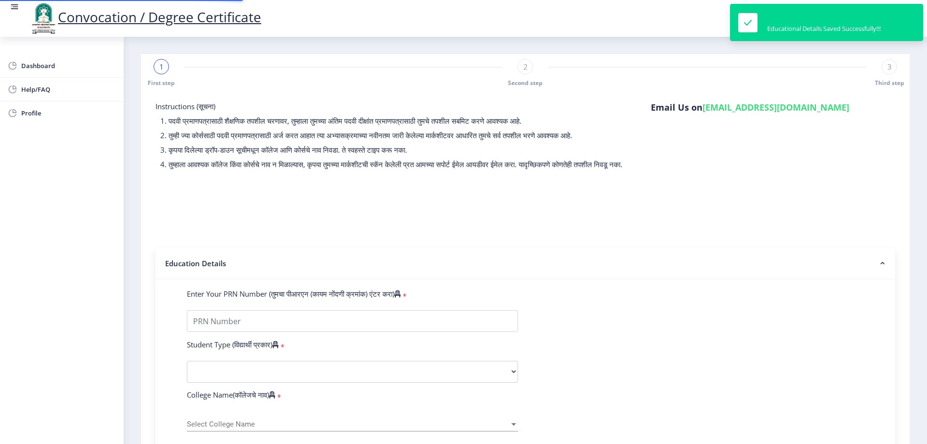
type input "566820"
type input "NAJMUN"
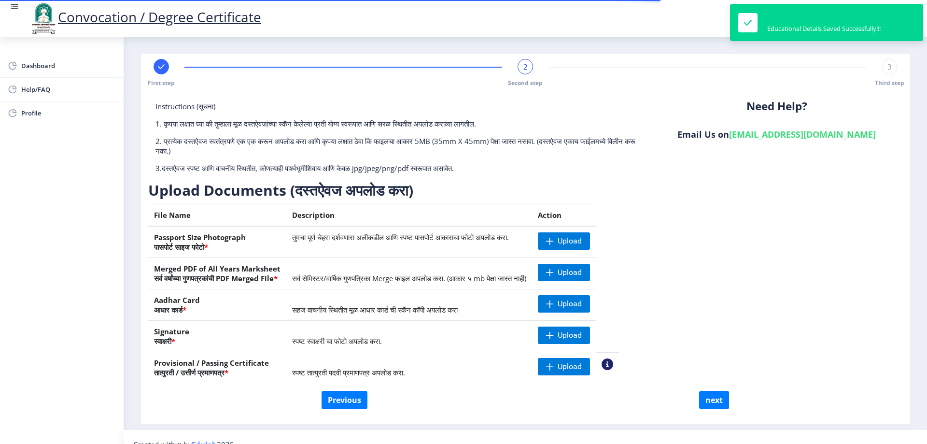
scroll to position [15, 0]
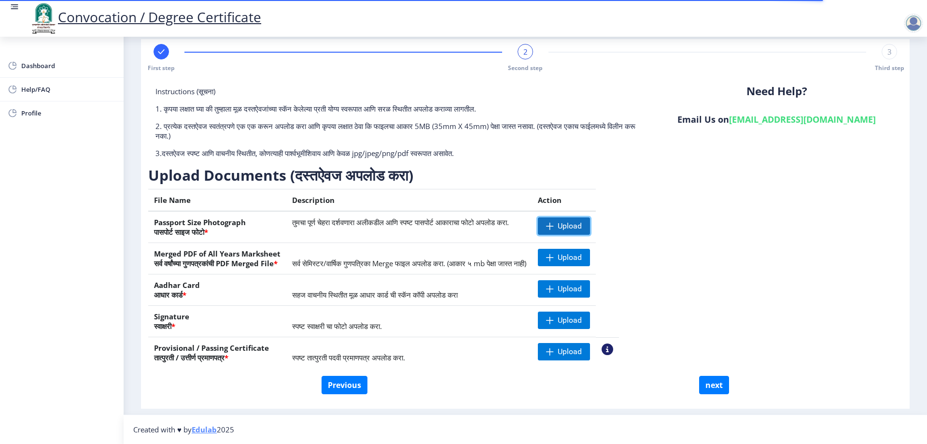
click at [582, 226] on span "Upload" at bounding box center [569, 226] width 24 height 10
click at [366, 277] on td "सहज वाचनीय स्थितीत मूळ आधार कार्ड ची स्कॅन कॉपी अपलोड करा" at bounding box center [409, 289] width 246 height 31
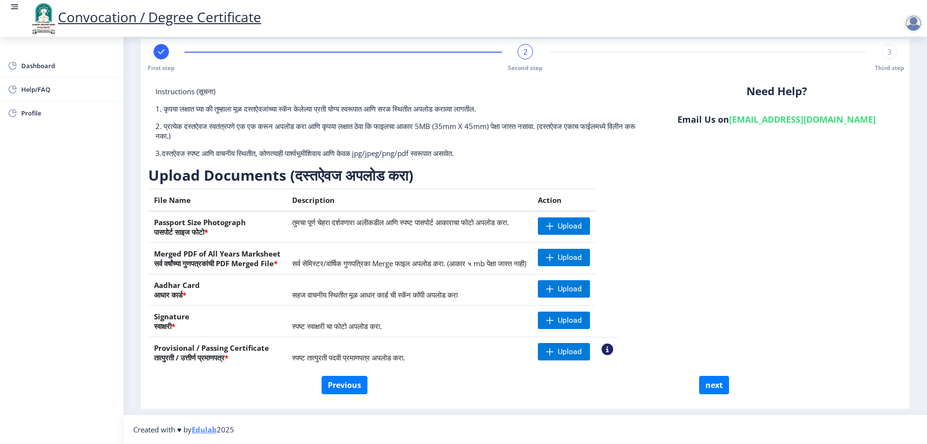
click at [903, 342] on div "First step 2 Second step 3 Third step Instructions (सूचना) 1. कृपया लक्षात घ्या…" at bounding box center [525, 223] width 768 height 369
click at [11, 278] on div "Dashboard Help/FAQ Profile" at bounding box center [62, 240] width 124 height 407
click at [590, 288] on span "Upload" at bounding box center [564, 288] width 52 height 17
click at [582, 292] on span "Upload" at bounding box center [569, 289] width 24 height 10
click at [748, 262] on div "Instructions (सूचना) 1. कृपया लक्षात घ्या की तुम्हाला मूळ दस्तऐवजांच्या स्कॅन क…" at bounding box center [525, 230] width 754 height 289
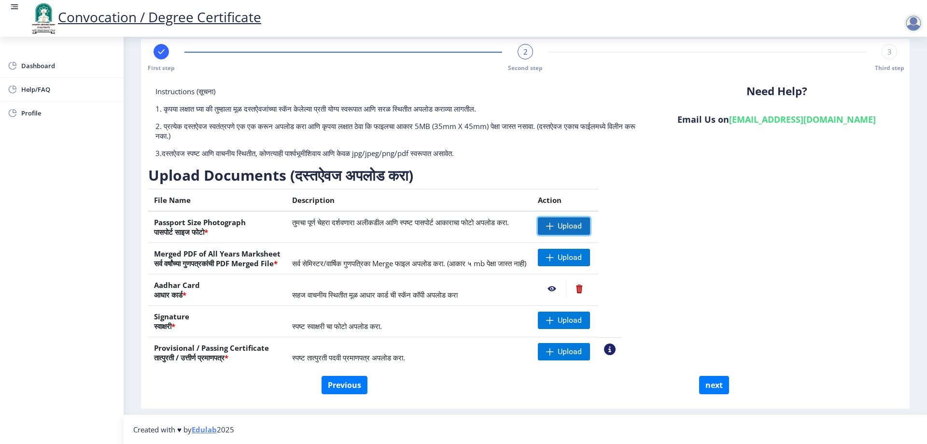
click at [582, 227] on span "Upload" at bounding box center [569, 226] width 24 height 10
